Goal: Task Accomplishment & Management: Manage account settings

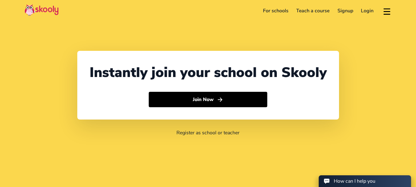
select select "91"
select select "[GEOGRAPHIC_DATA]"
select select "[GEOGRAPHIC_DATA]/[GEOGRAPHIC_DATA]"
click at [366, 11] on link "Login" at bounding box center [368, 11] width 21 height 10
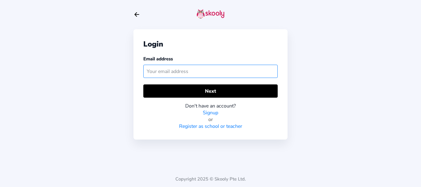
click at [209, 73] on input "text" at bounding box center [210, 71] width 134 height 13
paste input "skoolytestuser@mailinator.com"
type input "skoolytestuser@mailinator.com"
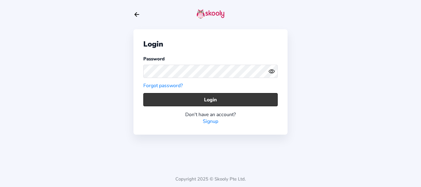
click at [156, 96] on button "Login" at bounding box center [210, 99] width 134 height 13
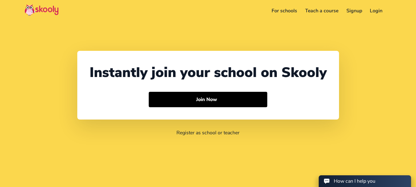
select select "91"
select select "[GEOGRAPHIC_DATA]"
select select "[GEOGRAPHIC_DATA]/[GEOGRAPHIC_DATA]"
select select "91"
select select "[GEOGRAPHIC_DATA]"
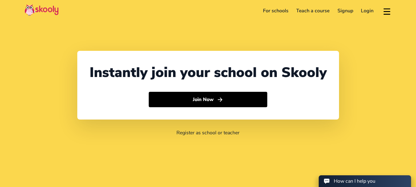
select select "[GEOGRAPHIC_DATA]/[GEOGRAPHIC_DATA]"
click at [362, 11] on link "Login" at bounding box center [368, 11] width 21 height 10
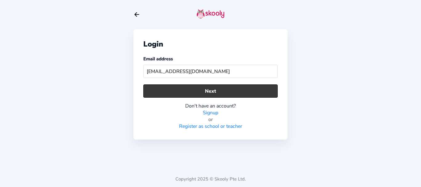
type input "everwoodskoolytest@mailinator.com"
click at [216, 94] on button "Next" at bounding box center [210, 90] width 134 height 13
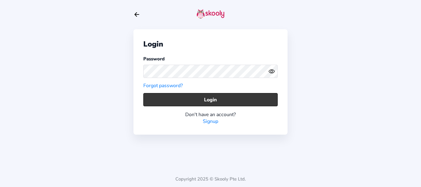
click at [147, 103] on button "Login" at bounding box center [210, 99] width 134 height 13
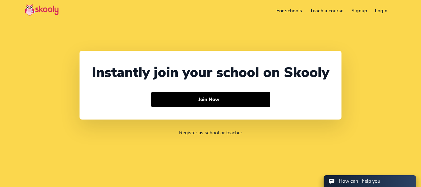
select select "91"
select select "[GEOGRAPHIC_DATA]"
select select "[GEOGRAPHIC_DATA]/[GEOGRAPHIC_DATA]"
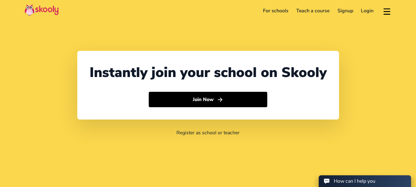
select select "91"
select select "[GEOGRAPHIC_DATA]"
select select "[GEOGRAPHIC_DATA]/[GEOGRAPHIC_DATA]"
click at [369, 10] on link "Login" at bounding box center [368, 11] width 21 height 10
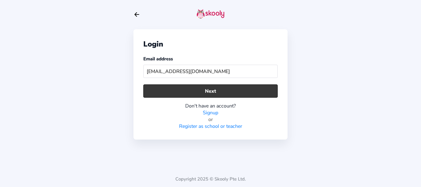
type input "skoolyteacher_1@mailinator.com"
click at [202, 90] on button "Next" at bounding box center [210, 90] width 134 height 13
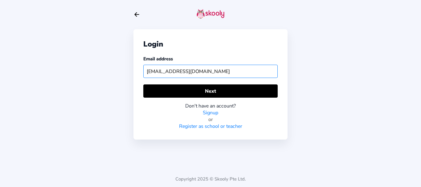
click at [240, 73] on input "skoolyteacher_1@mailinator.com" at bounding box center [210, 71] width 134 height 13
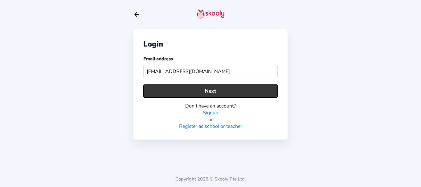
click at [203, 91] on button "Next" at bounding box center [210, 90] width 134 height 13
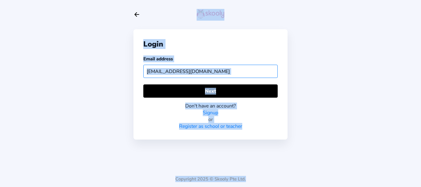
click at [226, 72] on input "skoolyteacher_1@mailinator.com" at bounding box center [210, 71] width 134 height 13
click at [235, 72] on input "skoolyteacher_1@mailinator.com" at bounding box center [210, 71] width 134 height 13
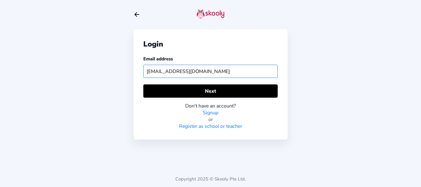
paste input "test00"
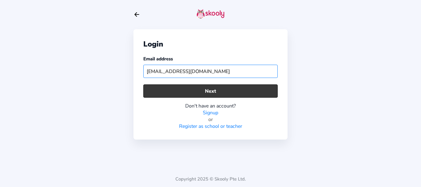
type input "test001@mailinator.com"
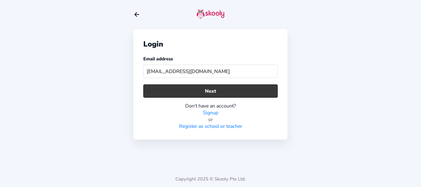
click at [217, 93] on button "Next" at bounding box center [210, 90] width 134 height 13
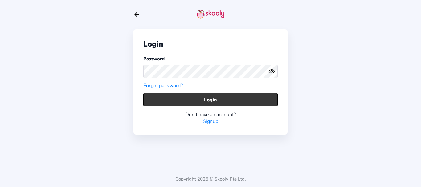
click at [152, 100] on button "Login" at bounding box center [210, 99] width 134 height 13
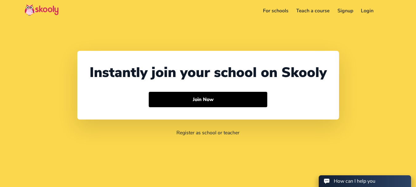
select select "91"
select select "[GEOGRAPHIC_DATA]"
select select "[GEOGRAPHIC_DATA]/[GEOGRAPHIC_DATA]"
click at [372, 10] on link "Login" at bounding box center [368, 11] width 21 height 10
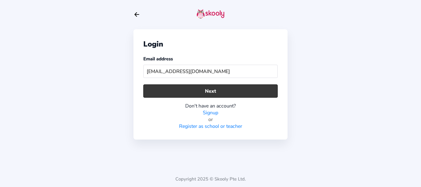
type input "testfireflies123@mailinator.com"
click at [175, 89] on button "Next" at bounding box center [210, 90] width 134 height 13
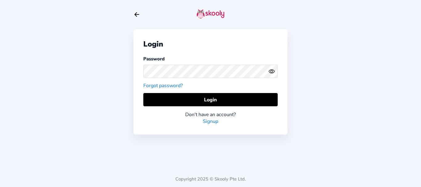
click at [140, 99] on div "Login Password Forgot password? Login Don't have an account? Signup" at bounding box center [210, 81] width 154 height 105
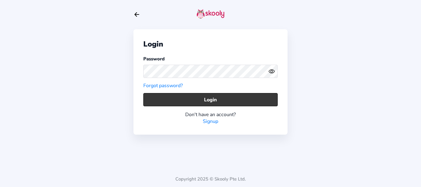
click at [158, 99] on button "Login" at bounding box center [210, 99] width 134 height 13
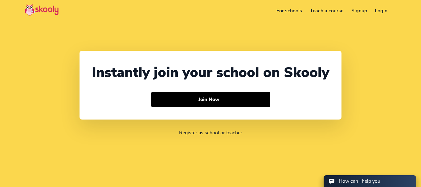
select select "91"
select select "[GEOGRAPHIC_DATA]"
select select "[GEOGRAPHIC_DATA]/[GEOGRAPHIC_DATA]"
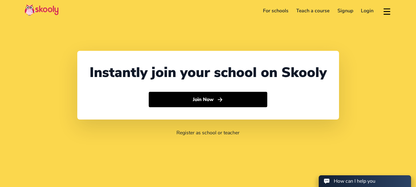
click at [365, 10] on link "Login" at bounding box center [368, 11] width 21 height 10
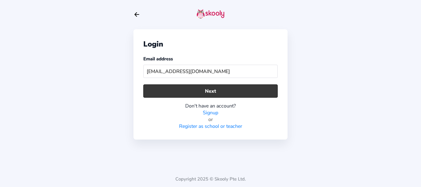
type input "skoolytestadmin@mailinator.com"
click at [217, 91] on button "Next" at bounding box center [210, 90] width 134 height 13
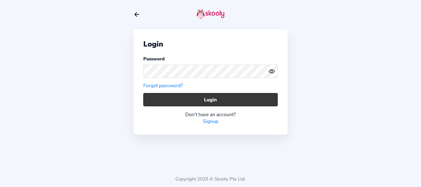
click at [158, 101] on button "Login" at bounding box center [210, 99] width 134 height 13
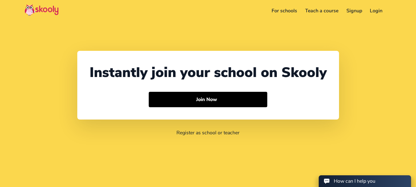
select select "91"
select select "[GEOGRAPHIC_DATA]"
select select "[GEOGRAPHIC_DATA]/[GEOGRAPHIC_DATA]"
select select "91"
select select "[GEOGRAPHIC_DATA]"
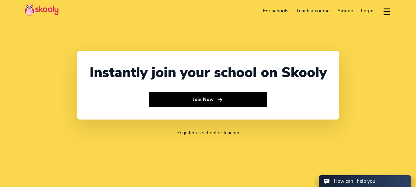
select select "[GEOGRAPHIC_DATA]/[GEOGRAPHIC_DATA]"
click at [371, 10] on link "Login" at bounding box center [368, 11] width 21 height 10
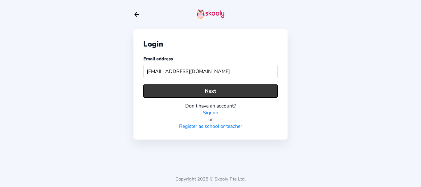
type input "[EMAIL_ADDRESS][DOMAIN_NAME]"
click at [178, 88] on button "Next" at bounding box center [210, 90] width 134 height 13
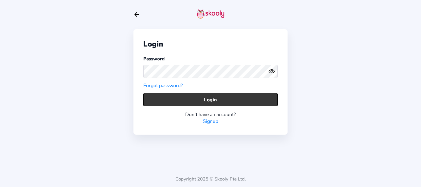
click at [154, 96] on button "Login" at bounding box center [210, 99] width 134 height 13
click at [155, 96] on button "Login" at bounding box center [210, 99] width 134 height 13
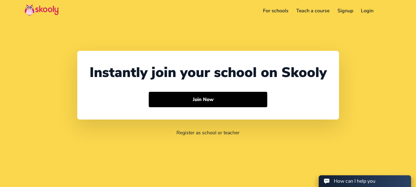
select select "91"
select select "[GEOGRAPHIC_DATA]"
select select "[GEOGRAPHIC_DATA]/[GEOGRAPHIC_DATA]"
click at [367, 12] on link "Login" at bounding box center [368, 11] width 21 height 10
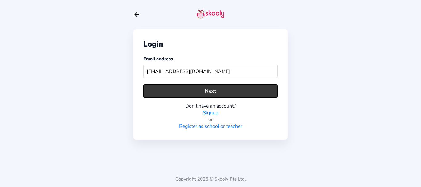
type input "skooly_test1078@mailinator.com"
click at [148, 88] on button "Next" at bounding box center [210, 90] width 134 height 13
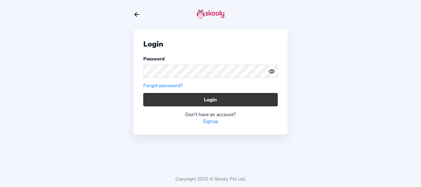
click at [149, 100] on button "Login" at bounding box center [210, 99] width 134 height 13
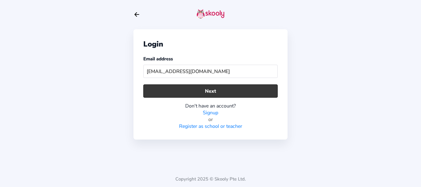
type input "[EMAIL_ADDRESS][DOMAIN_NAME]"
click at [204, 89] on button "Next" at bounding box center [210, 90] width 134 height 13
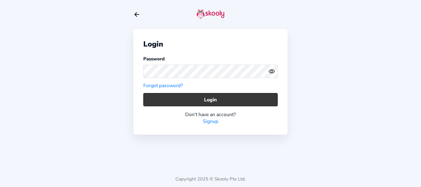
click at [172, 99] on button "Login" at bounding box center [210, 99] width 134 height 13
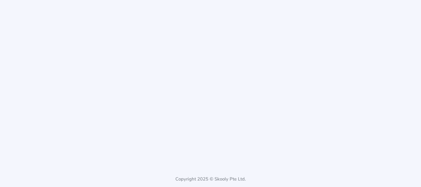
select select "91"
select select "[GEOGRAPHIC_DATA]"
select select "Asia/Kolkata"
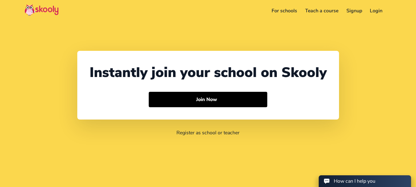
select select "91"
select select "[GEOGRAPHIC_DATA]"
select select "[GEOGRAPHIC_DATA]/[GEOGRAPHIC_DATA]"
click at [370, 11] on link "Login" at bounding box center [368, 11] width 21 height 10
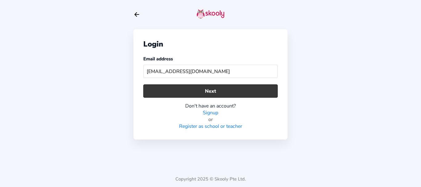
type input "skoolytestuser@mailinator.com"
click at [167, 94] on button "Next" at bounding box center [210, 90] width 134 height 13
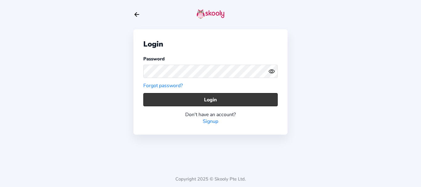
click at [158, 96] on button "Login" at bounding box center [210, 99] width 134 height 13
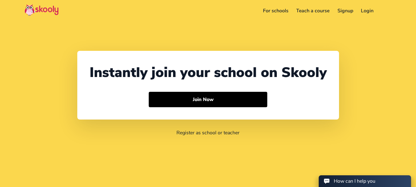
select select "91"
select select "[GEOGRAPHIC_DATA]"
select select "[GEOGRAPHIC_DATA]/[GEOGRAPHIC_DATA]"
click at [365, 10] on link "Login" at bounding box center [368, 11] width 21 height 10
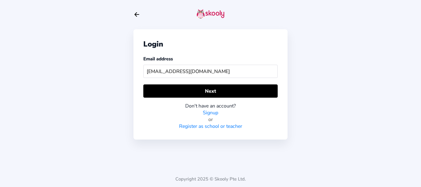
type input "[EMAIL_ADDRESS][DOMAIN_NAME]"
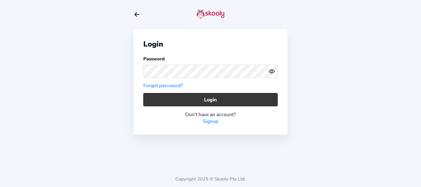
click at [158, 101] on button "Login" at bounding box center [210, 99] width 134 height 13
